Goal: Check status: Check status

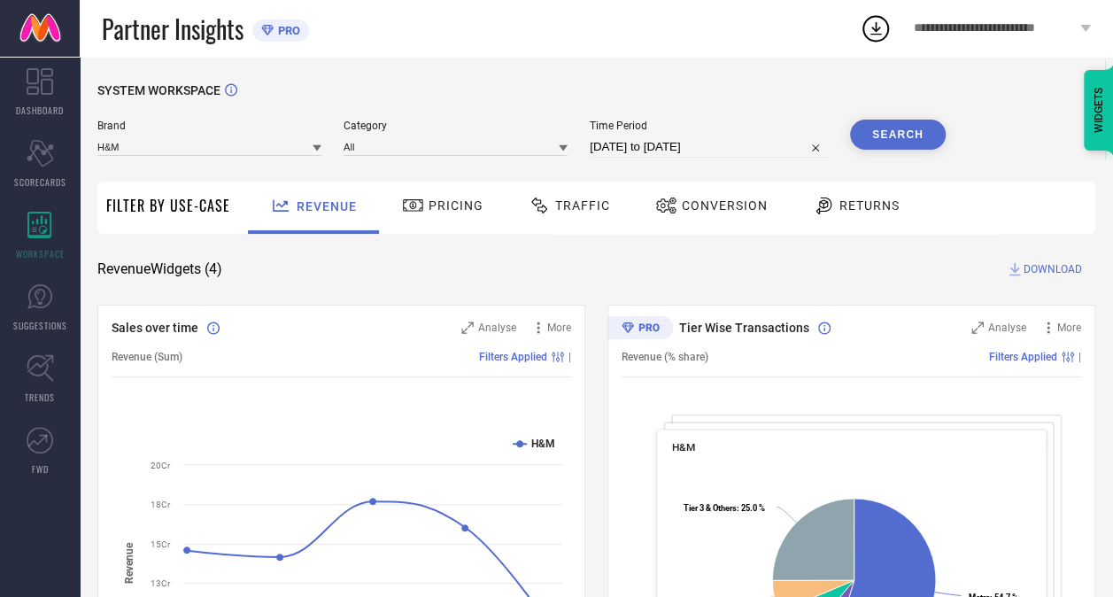
scroll to position [42, 0]
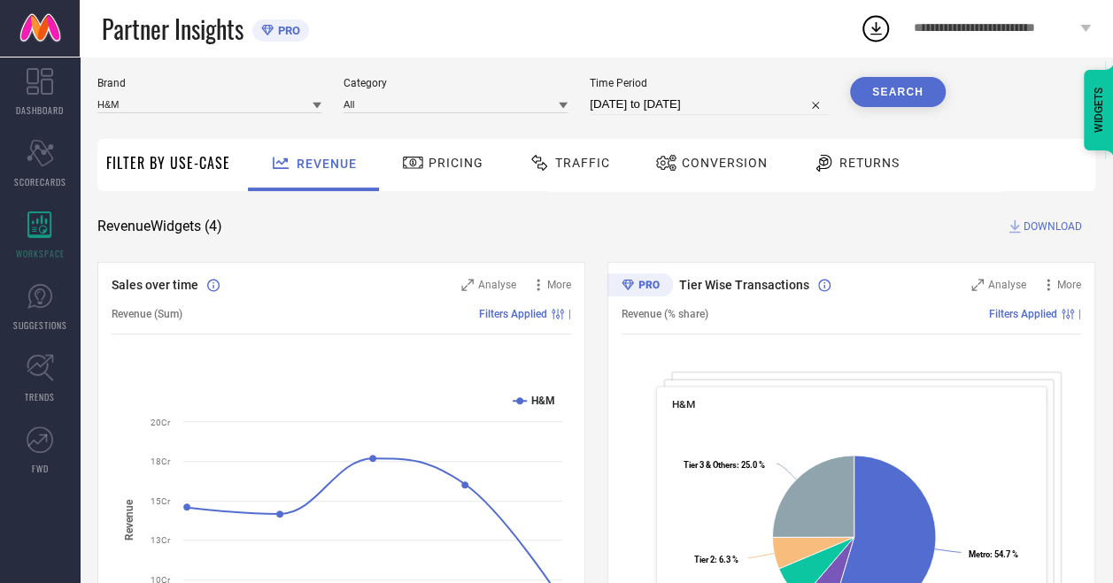
select select "7"
select select "2025"
select select "8"
select select "2025"
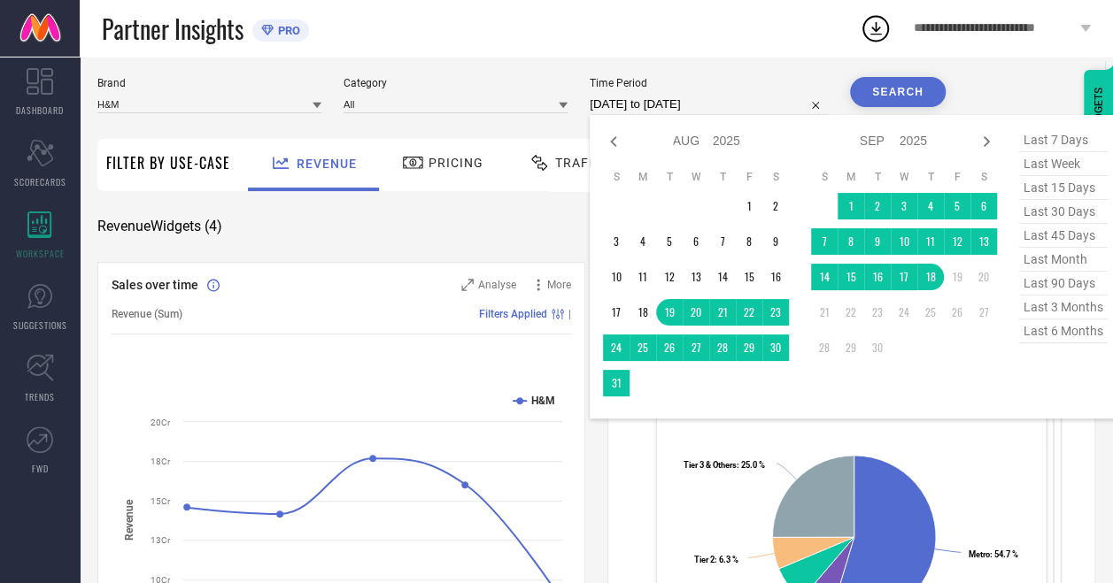
click at [637, 102] on input "[DATE] to [DATE]" at bounding box center [709, 104] width 238 height 21
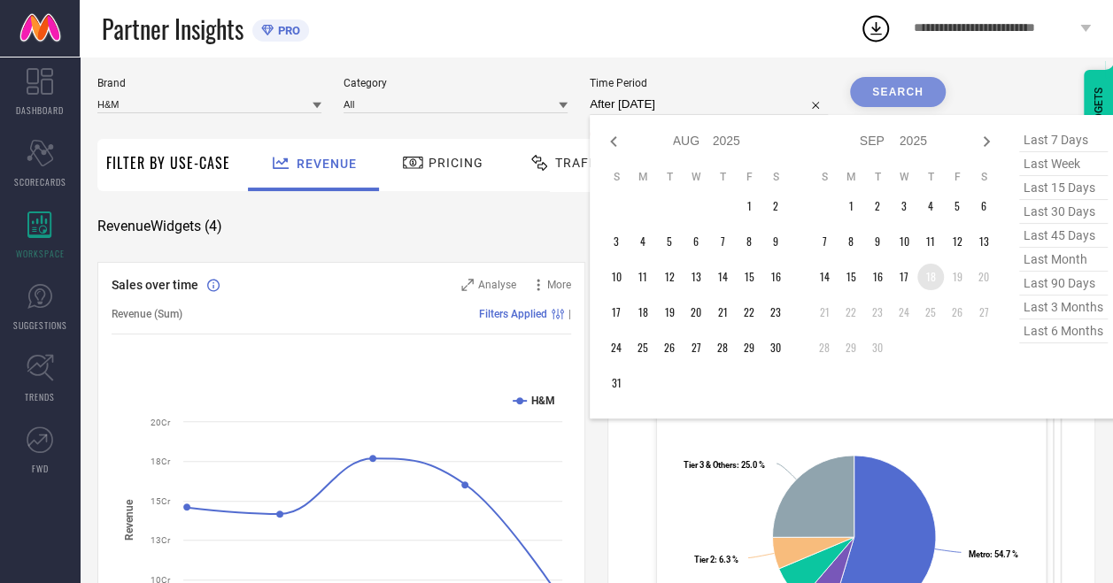
click at [937, 274] on td "18" at bounding box center [930, 277] width 27 height 27
type input "[DATE] to [DATE]"
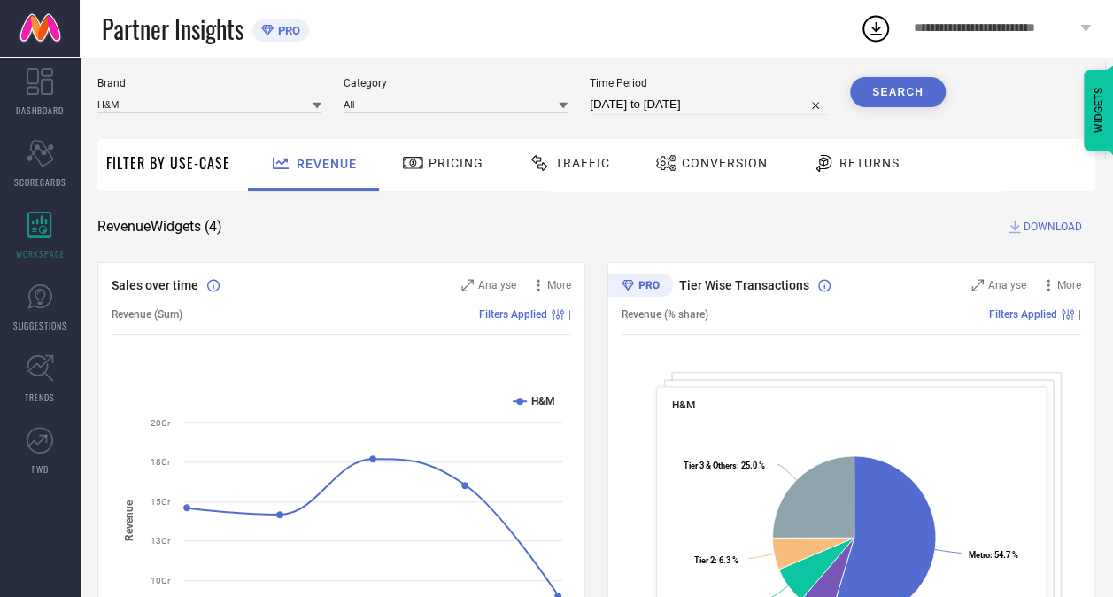
click at [899, 82] on button "Search" at bounding box center [898, 92] width 96 height 30
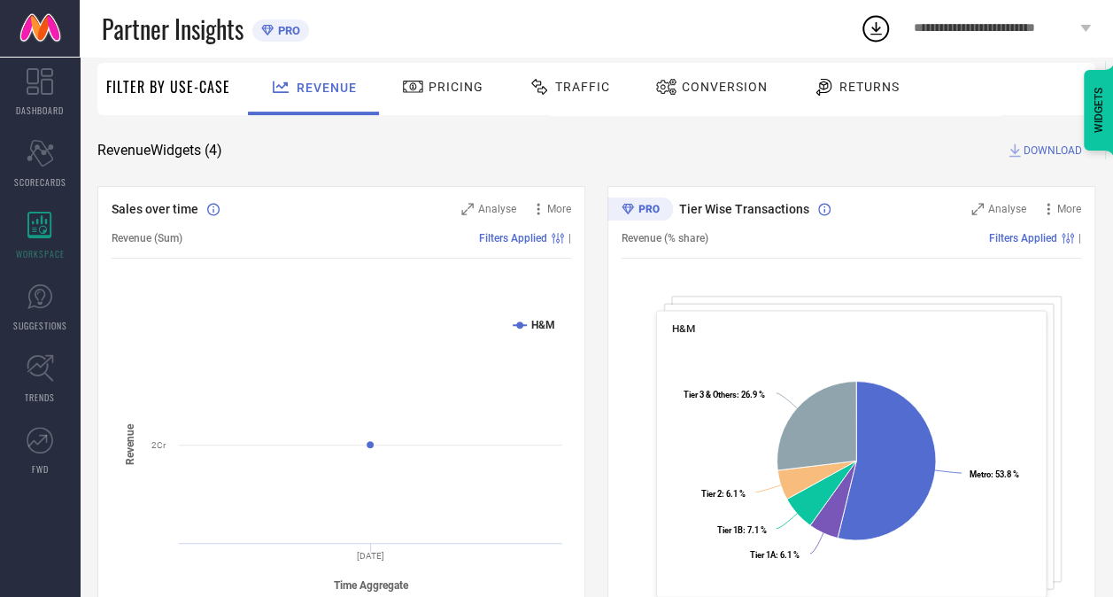
scroll to position [0, 0]
